Goal: Ask a question: Seek information or help from site administrators or community

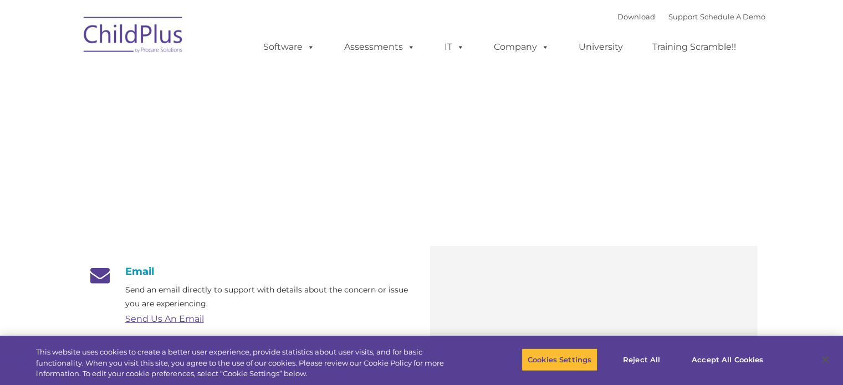
click at [160, 317] on link "Send Us An Email" at bounding box center [164, 319] width 79 height 11
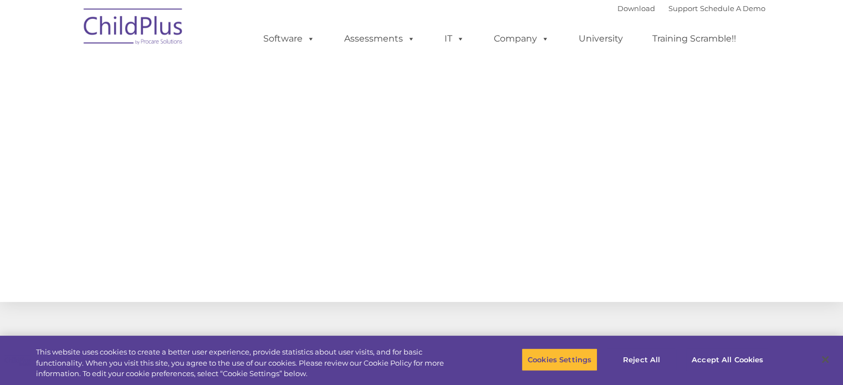
select select "MEDIUM"
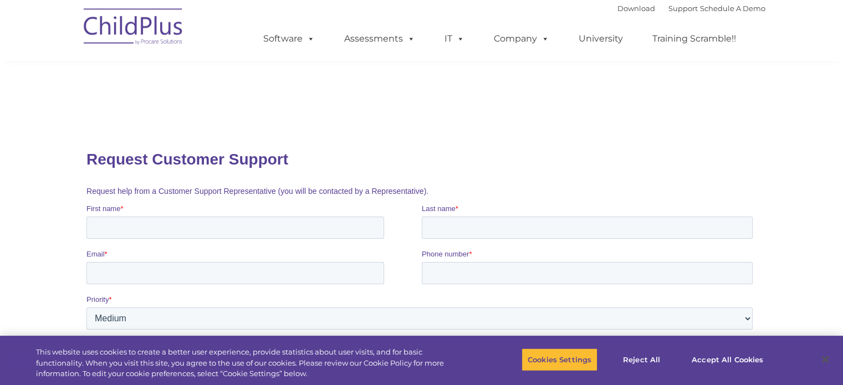
scroll to position [55, 0]
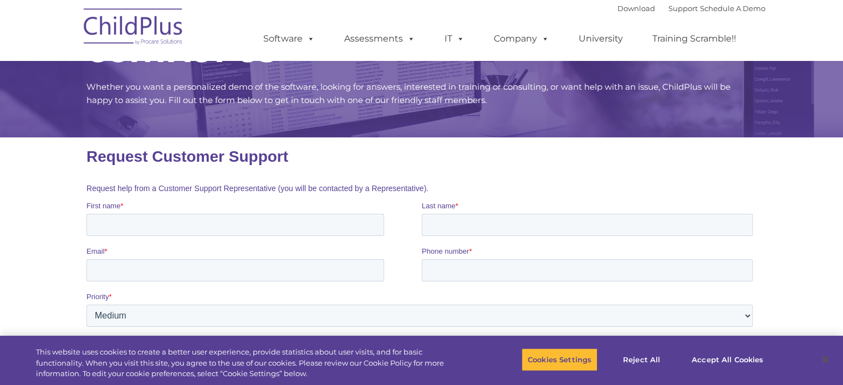
click at [255, 232] on input "First name *" at bounding box center [234, 225] width 297 height 22
type input "sherri"
type input "jones"
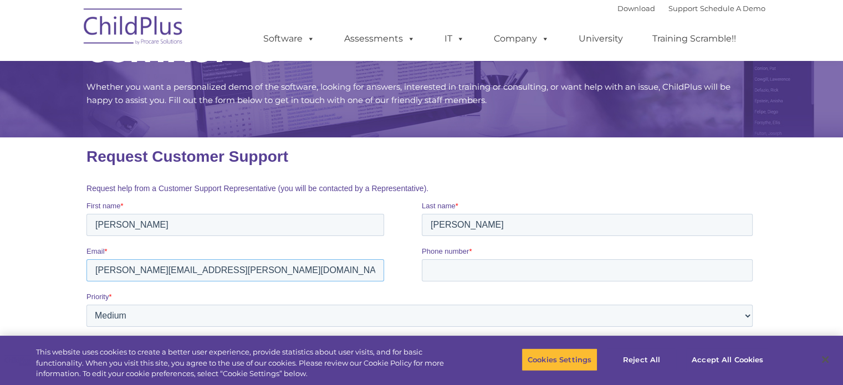
type input "sherri.jones@southfieldk12.org"
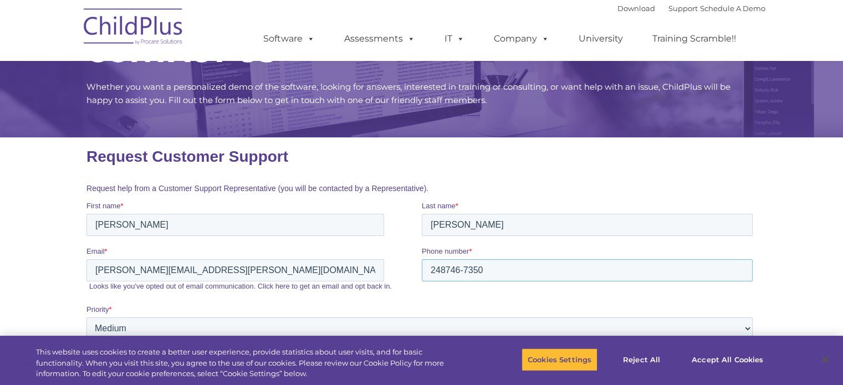
type input "248746-7350"
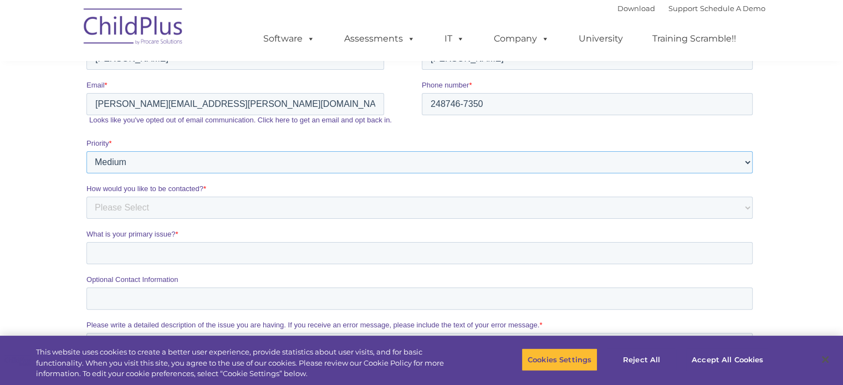
click at [130, 161] on select "Please Select Low Medium High" at bounding box center [419, 162] width 666 height 22
select select "HIGH"
click at [86, 173] on select "Please Select Low Medium High" at bounding box center [419, 162] width 666 height 22
click at [138, 211] on select "Please Select Phone Email" at bounding box center [419, 208] width 666 height 22
select select "Phone"
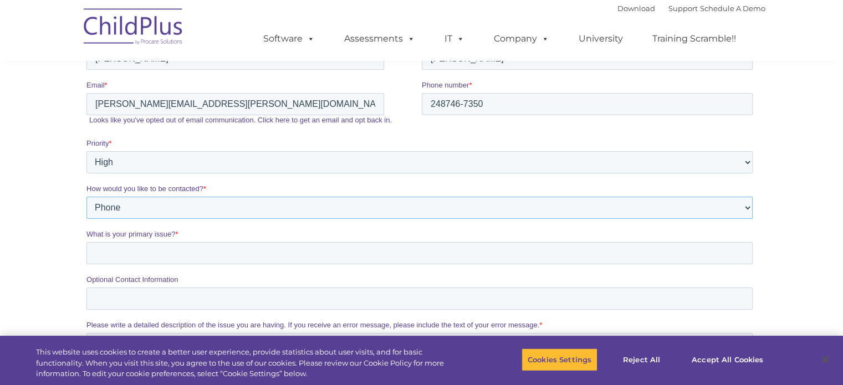
click at [86, 219] on select "Please Select Phone Email" at bounding box center [419, 208] width 666 height 22
click at [110, 256] on input "What is your primary issue? *" at bounding box center [419, 253] width 666 height 22
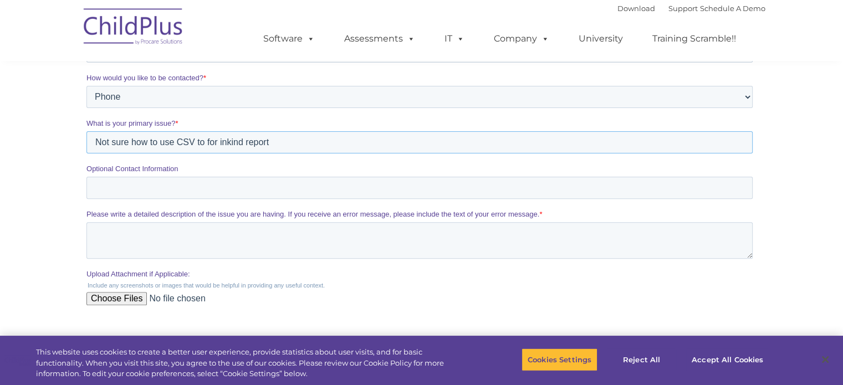
type input "Not sure how to use CSV to for inkind report"
click at [132, 189] on input "Optional Contact Information" at bounding box center [419, 188] width 666 height 22
type input "email"
click at [372, 240] on textarea "Please write a detailed description of the issue you are having. If you receive…" at bounding box center [419, 240] width 666 height 37
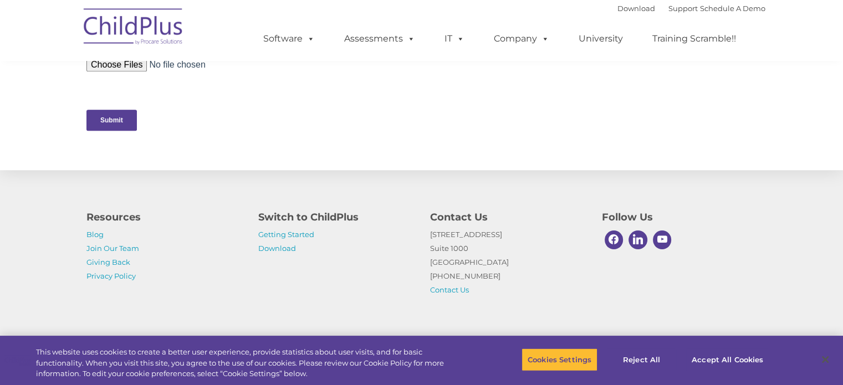
scroll to position [587, 0]
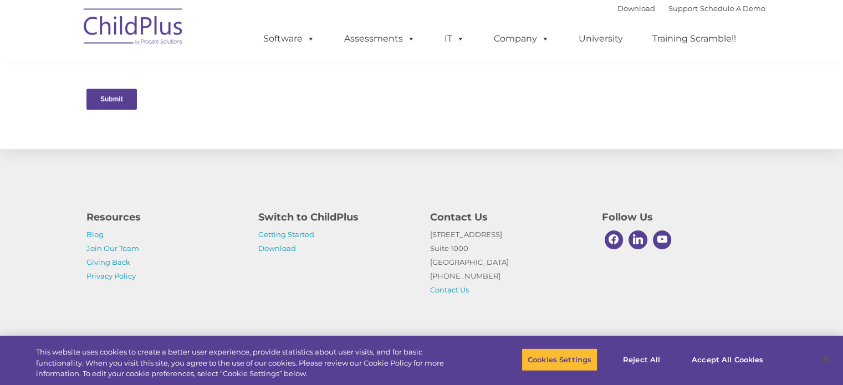
type textarea "unable to create CSV report or inkind report"
click at [121, 101] on input "Submit" at bounding box center [111, 99] width 50 height 21
